Goal: Find specific page/section: Find specific page/section

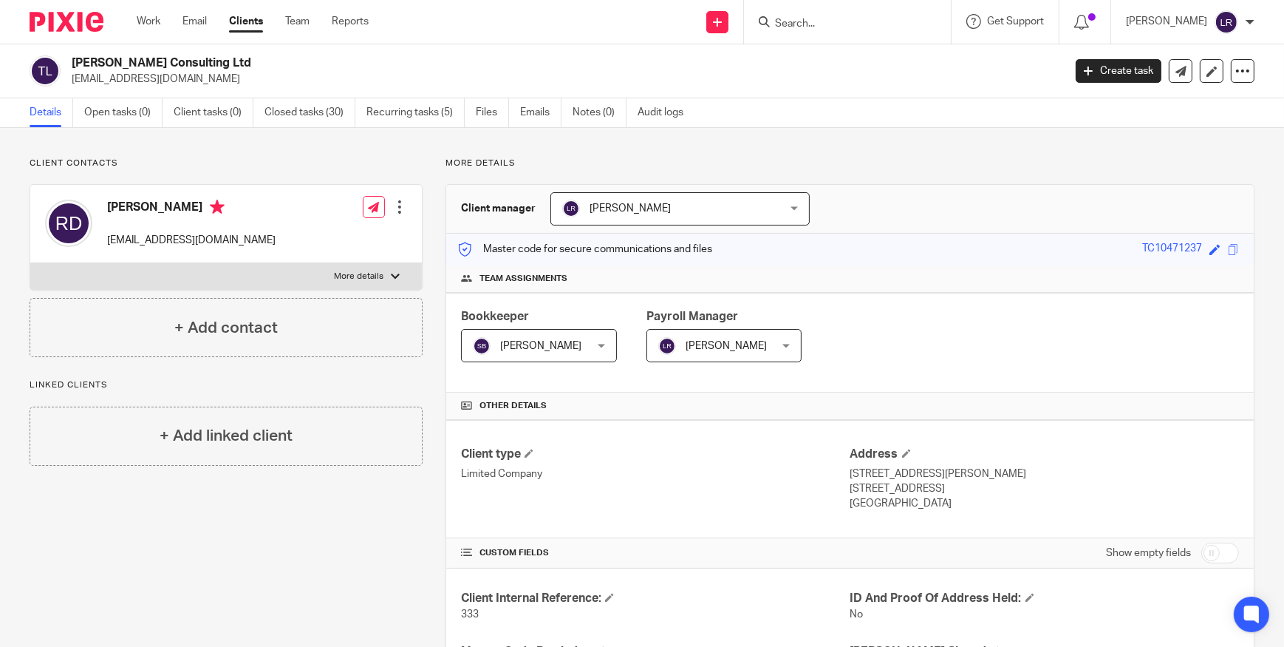
click at [837, 18] on input "Search" at bounding box center [840, 24] width 133 height 13
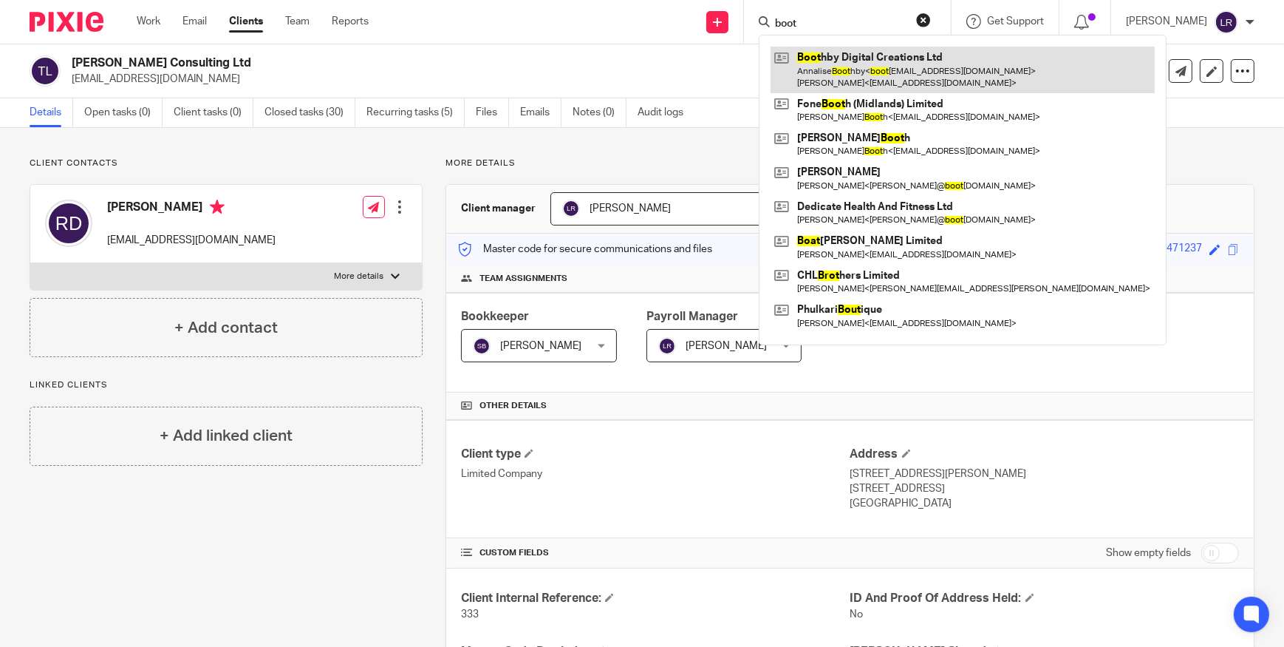
type input "boot"
click at [860, 81] on link at bounding box center [963, 70] width 384 height 46
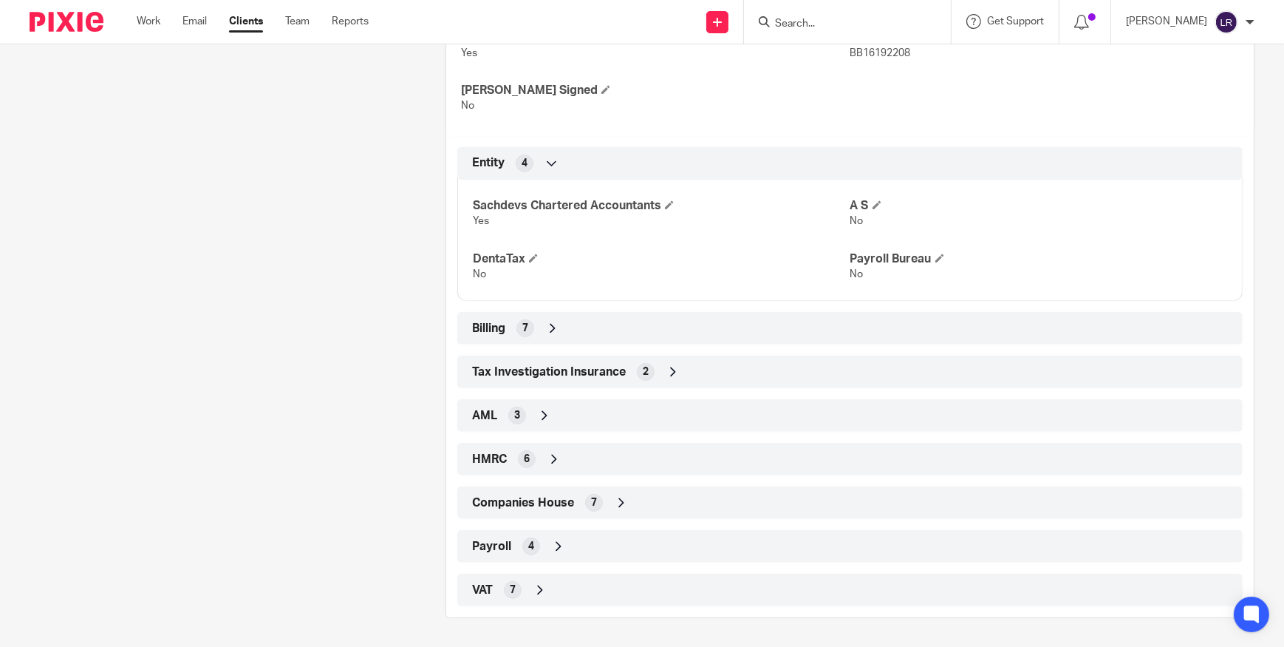
scroll to position [584, 0]
click at [547, 505] on span "Companies House" at bounding box center [523, 503] width 102 height 16
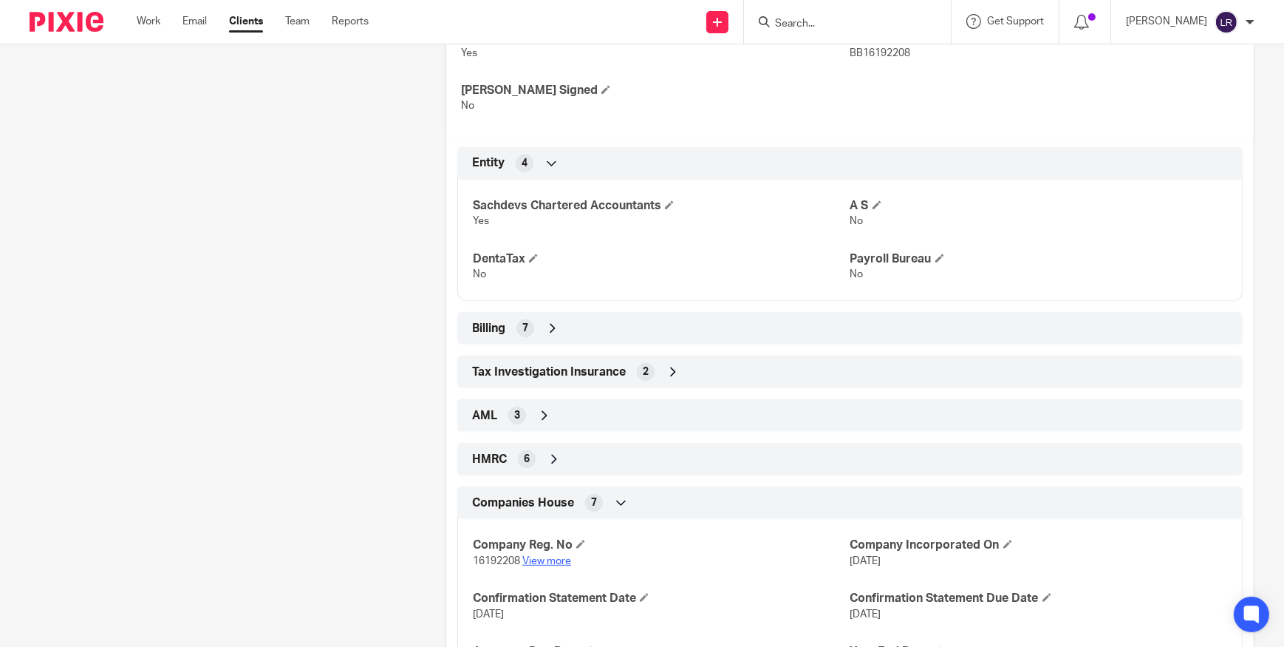
click at [531, 561] on link "View more" at bounding box center [546, 561] width 49 height 10
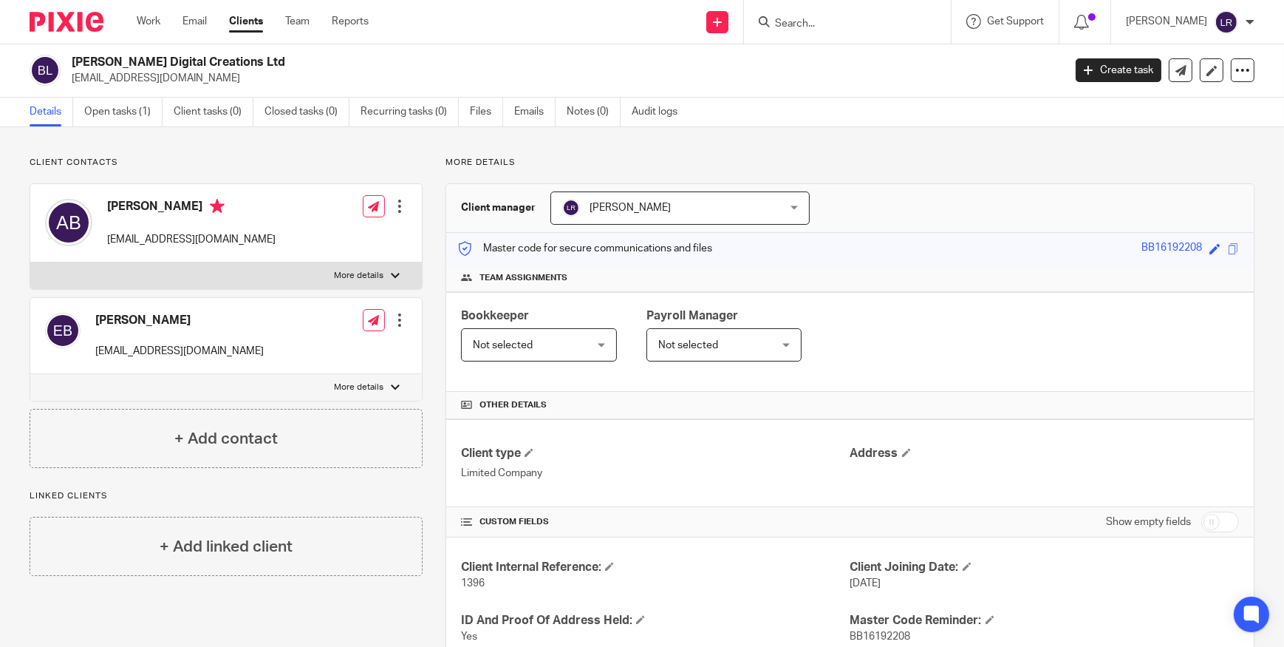
scroll to position [0, 0]
click at [120, 65] on h2 "[PERSON_NAME] Digital Creations Ltd" at bounding box center [465, 63] width 786 height 16
copy div "[PERSON_NAME] Digital Creations Ltd"
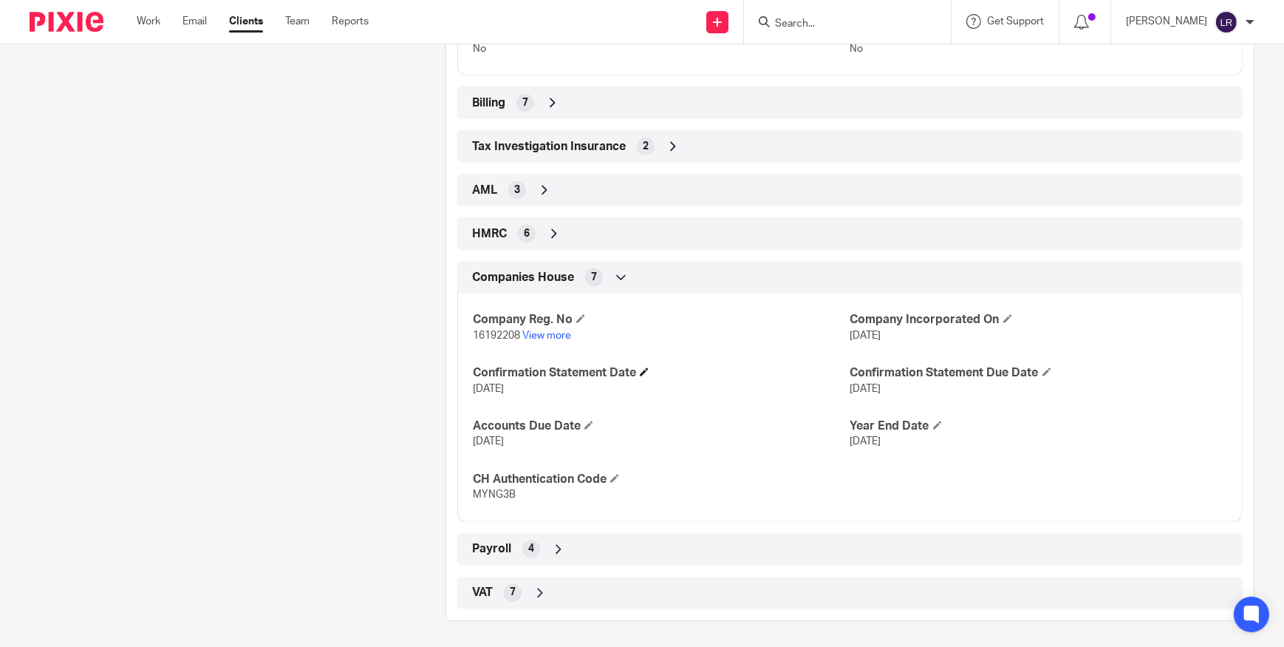
scroll to position [812, 0]
click at [554, 586] on div "VAT 7" at bounding box center [850, 589] width 763 height 25
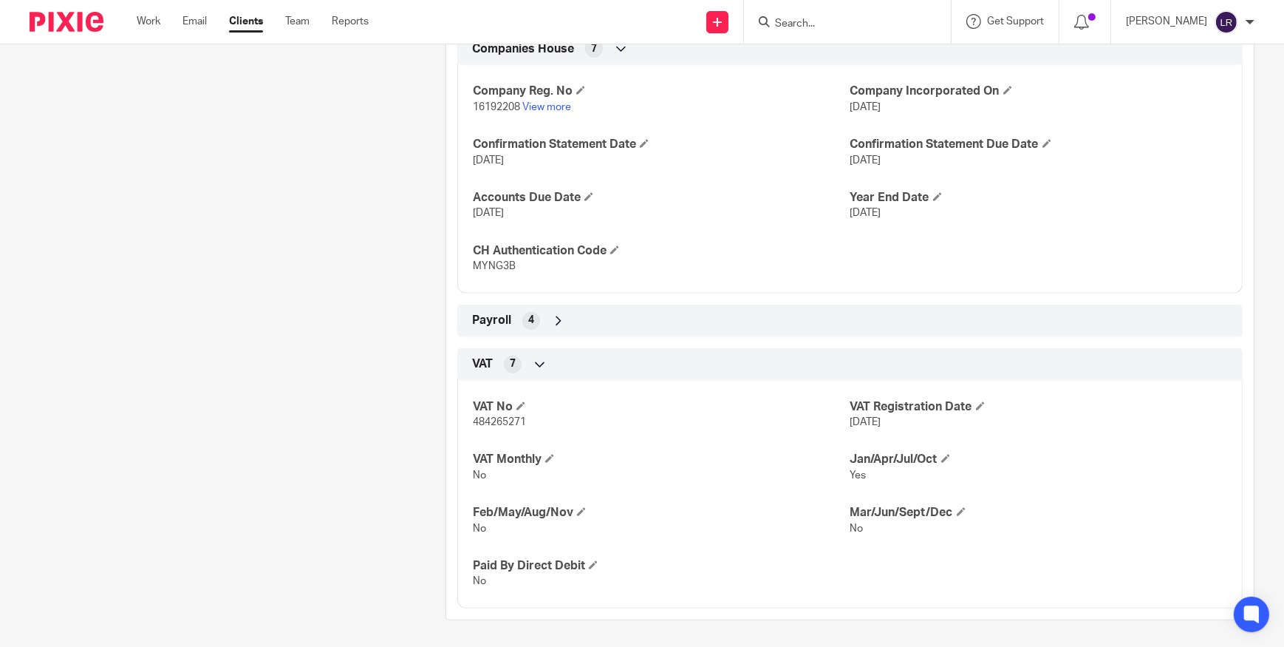
scroll to position [1039, 0]
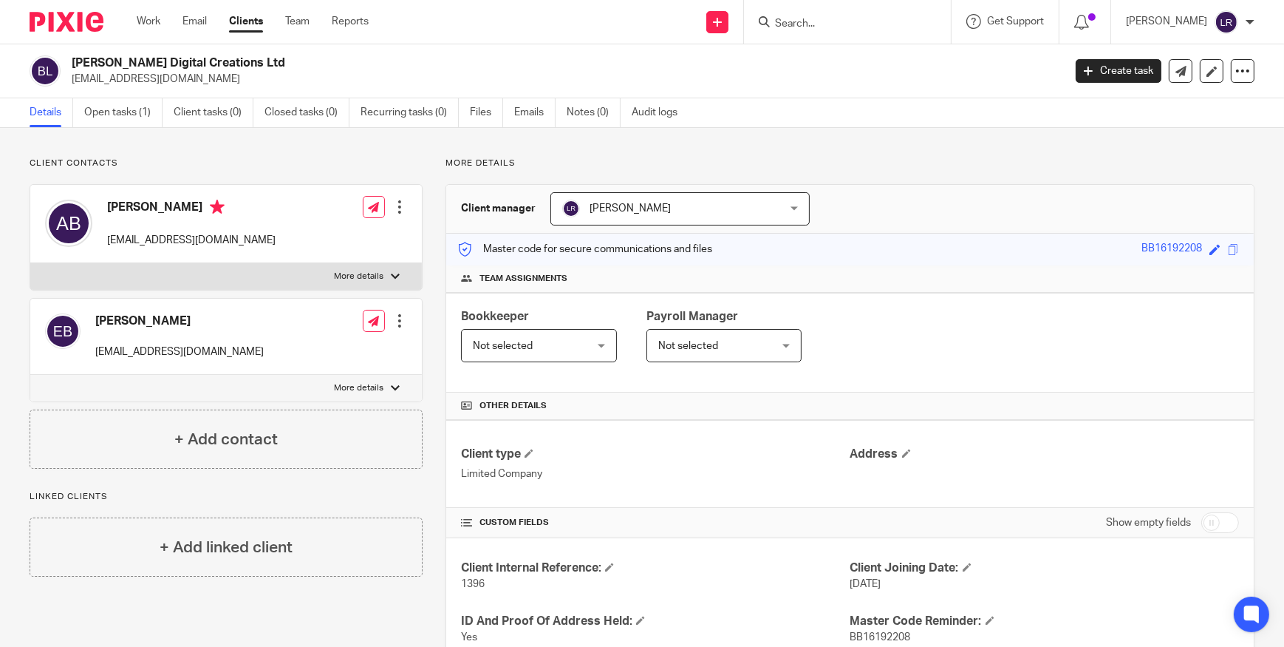
drag, startPoint x: 128, startPoint y: 116, endPoint x: 191, endPoint y: 178, distance: 88.3
click at [128, 115] on link "Open tasks (1)" at bounding box center [123, 112] width 78 height 29
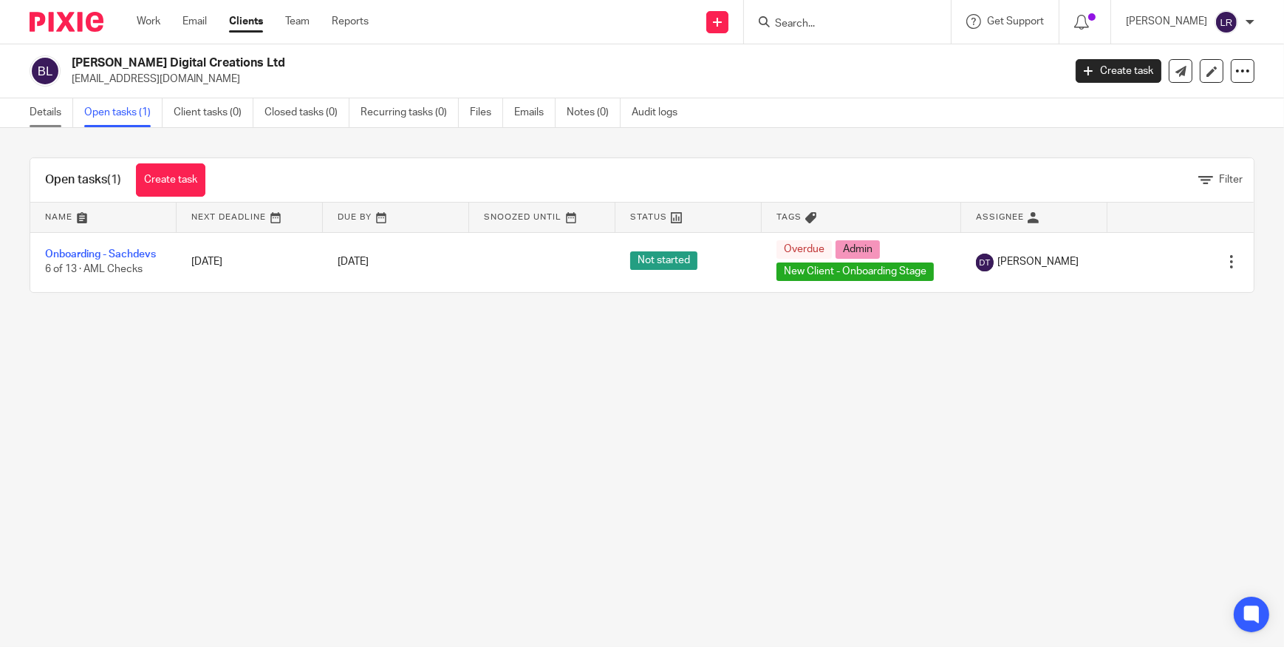
click at [43, 111] on link "Details" at bounding box center [52, 112] width 44 height 29
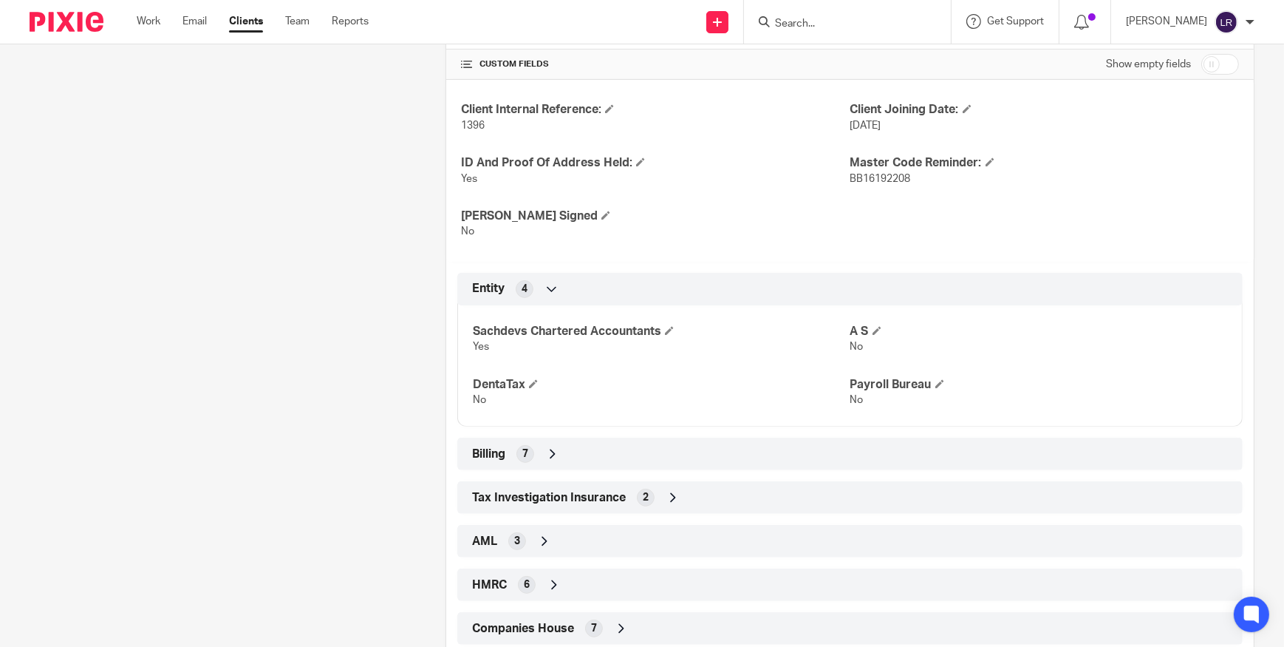
scroll to position [584, 0]
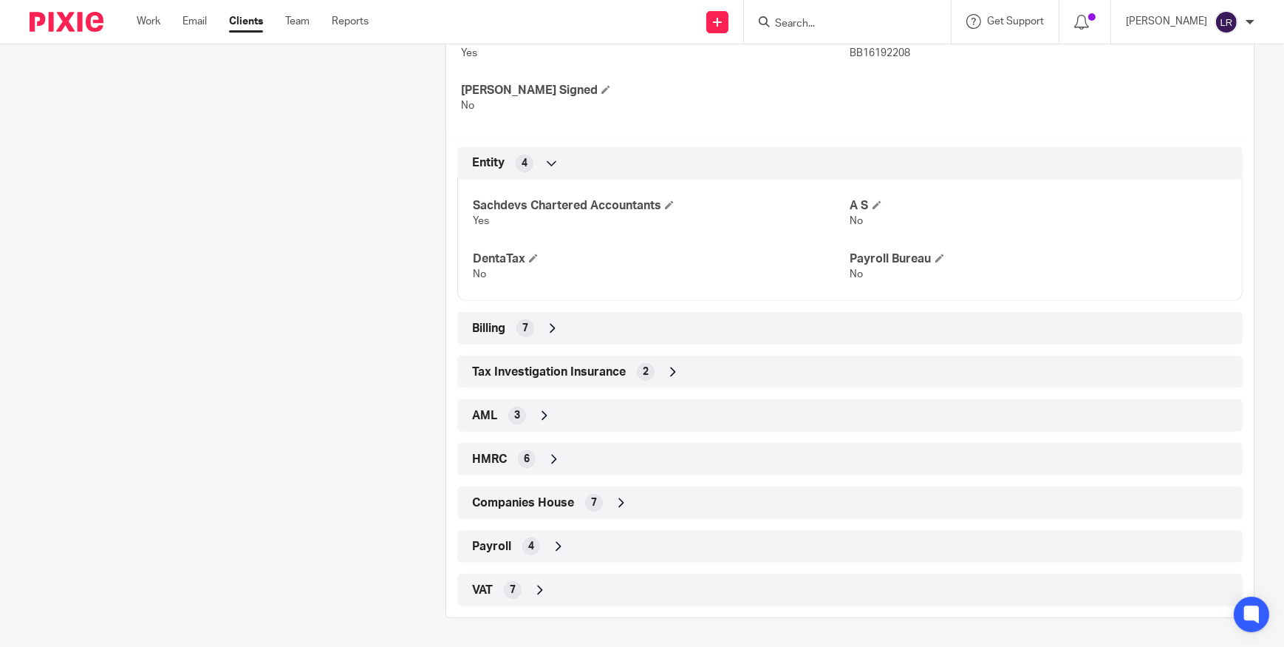
click at [562, 501] on span "Companies House" at bounding box center [523, 503] width 102 height 16
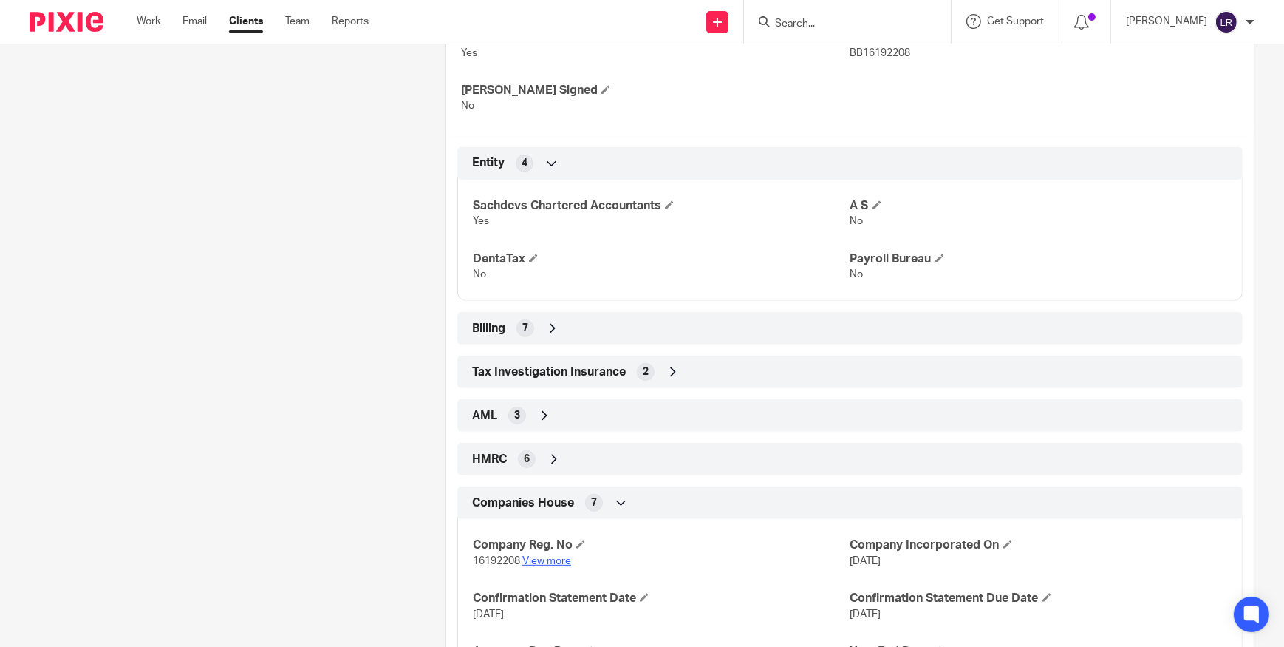
click at [553, 557] on link "View more" at bounding box center [546, 561] width 49 height 10
